Goal: Check status: Check status

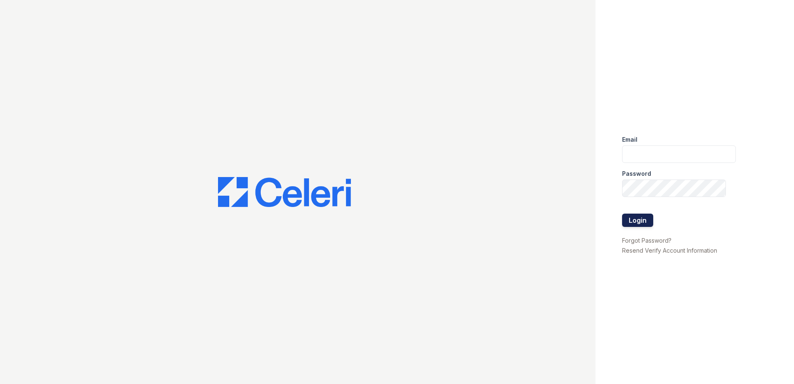
type input "renewatthegreens@trinity-pm.com"
click at [635, 221] on button "Login" at bounding box center [637, 220] width 31 height 13
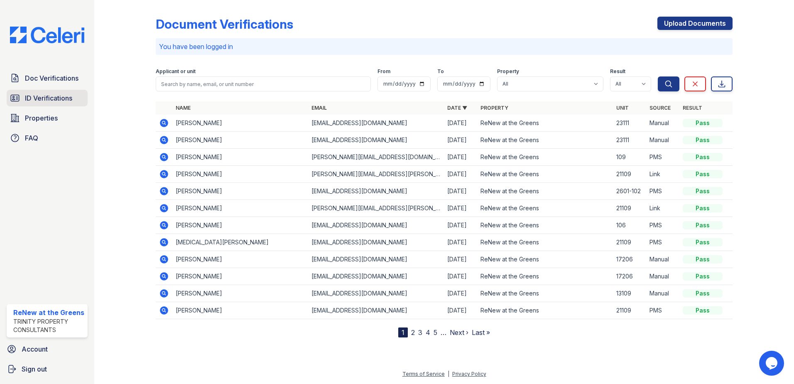
click at [30, 103] on link "ID Verifications" at bounding box center [47, 98] width 81 height 17
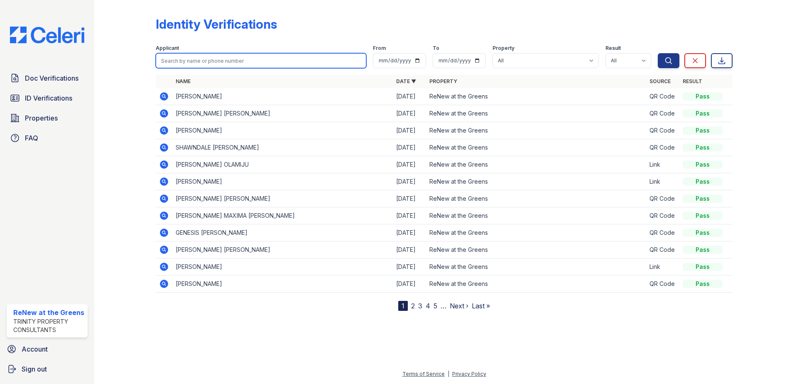
click at [190, 63] on input "search" at bounding box center [261, 60] width 211 height 15
type input "[PERSON_NAME]"
click at [658, 53] on button "Search" at bounding box center [669, 60] width 22 height 15
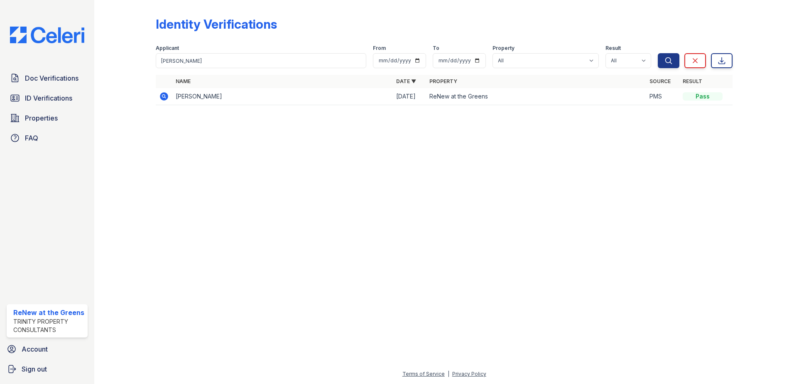
click at [167, 97] on icon at bounding box center [164, 96] width 8 height 8
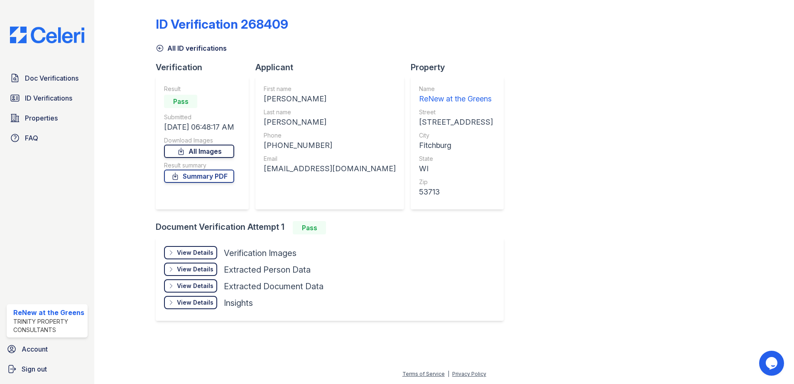
click at [214, 145] on link "All Images" at bounding box center [199, 151] width 70 height 13
click at [185, 151] on icon at bounding box center [181, 151] width 8 height 8
